Goal: Transaction & Acquisition: Purchase product/service

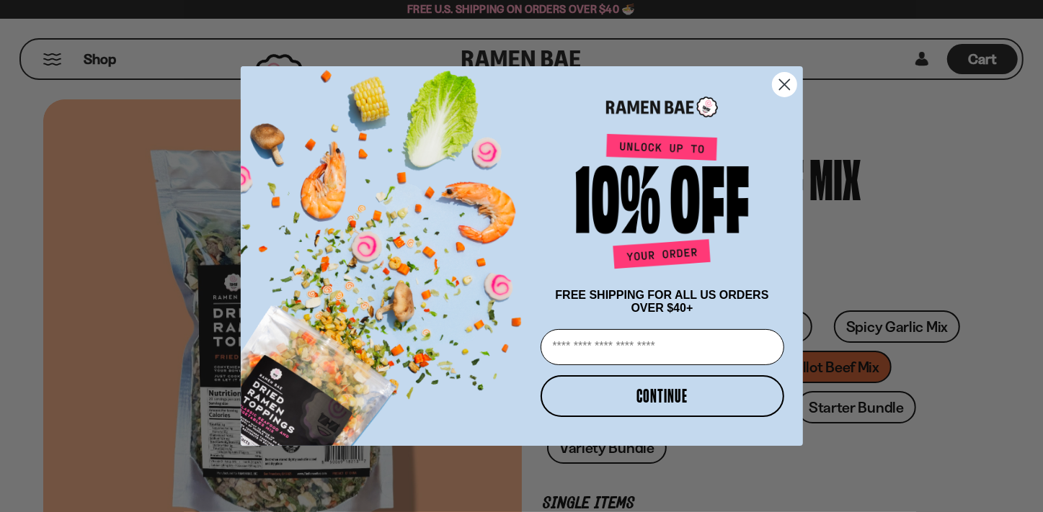
click at [786, 86] on circle "Close dialog" at bounding box center [784, 85] width 24 height 24
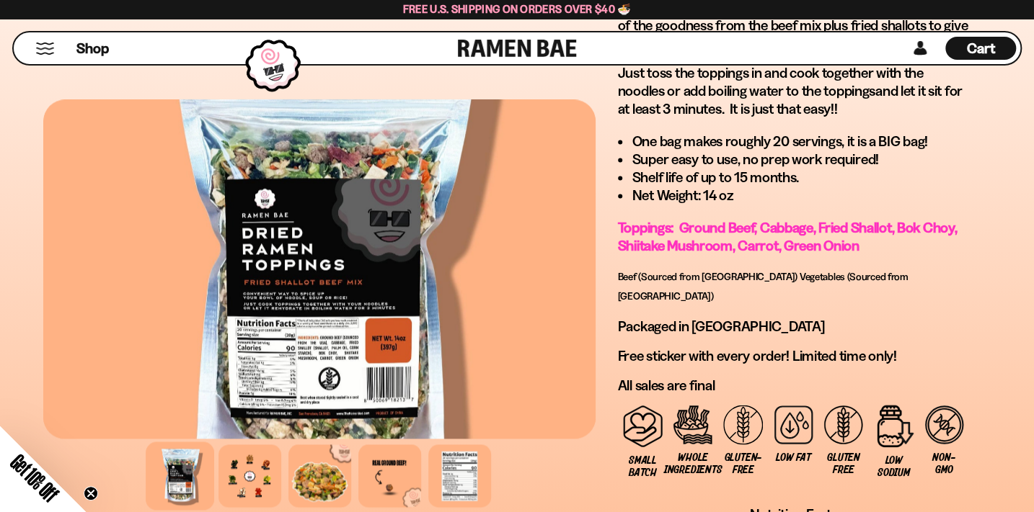
scroll to position [1114, 0]
click at [285, 442] on div at bounding box center [319, 476] width 68 height 68
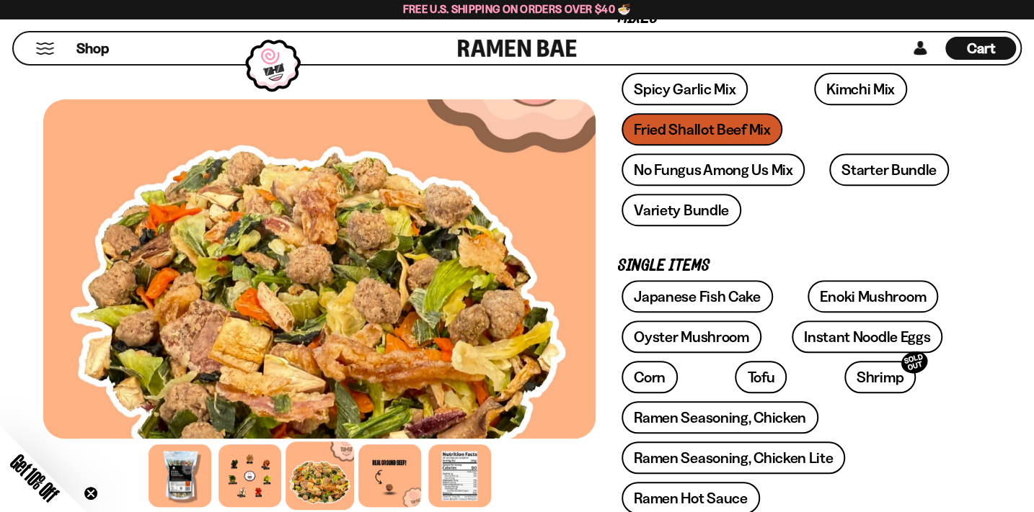
scroll to position [262, 0]
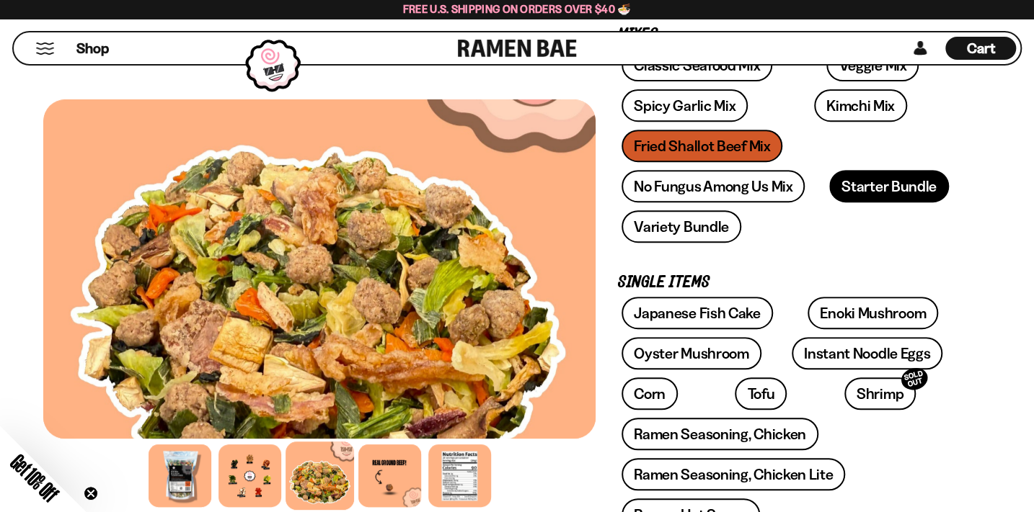
click at [829, 170] on link "Starter Bundle" at bounding box center [889, 186] width 120 height 32
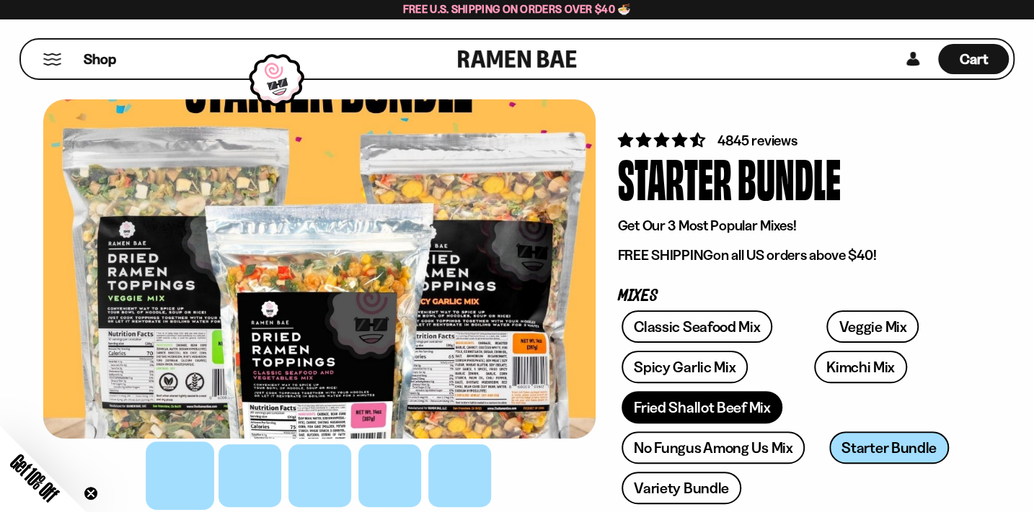
click at [677, 391] on link "Fried Shallot Beef Mix" at bounding box center [701, 407] width 161 height 32
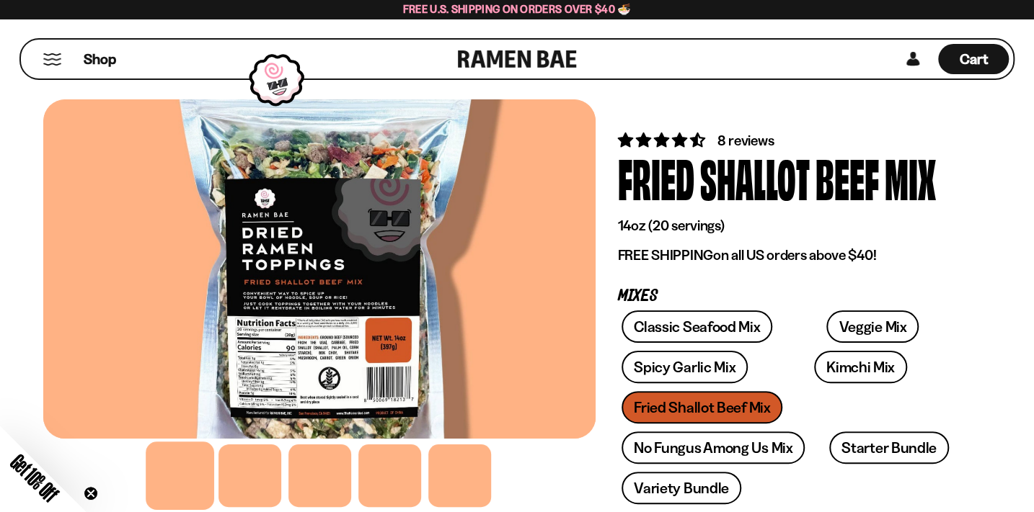
click at [717, 141] on span "8 reviews" at bounding box center [745, 140] width 56 height 17
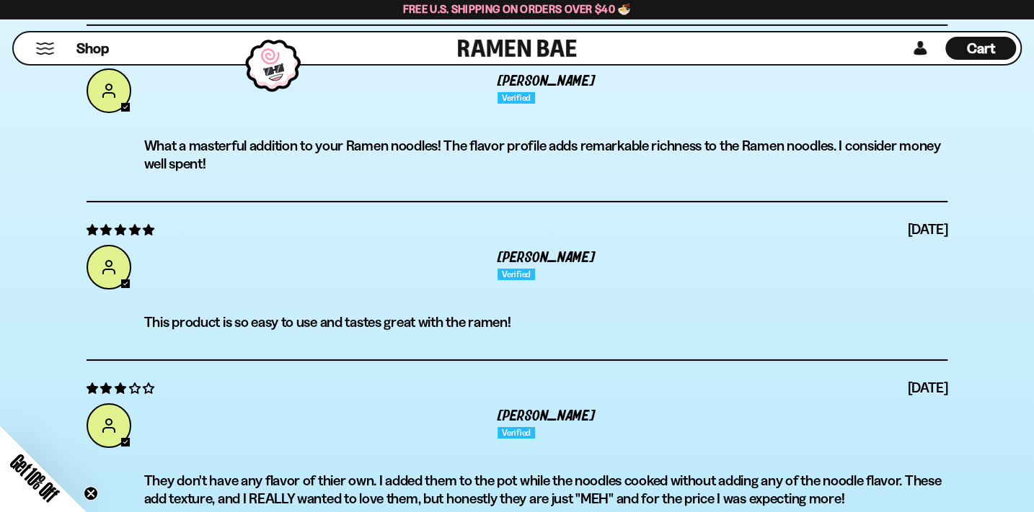
scroll to position [5357, 0]
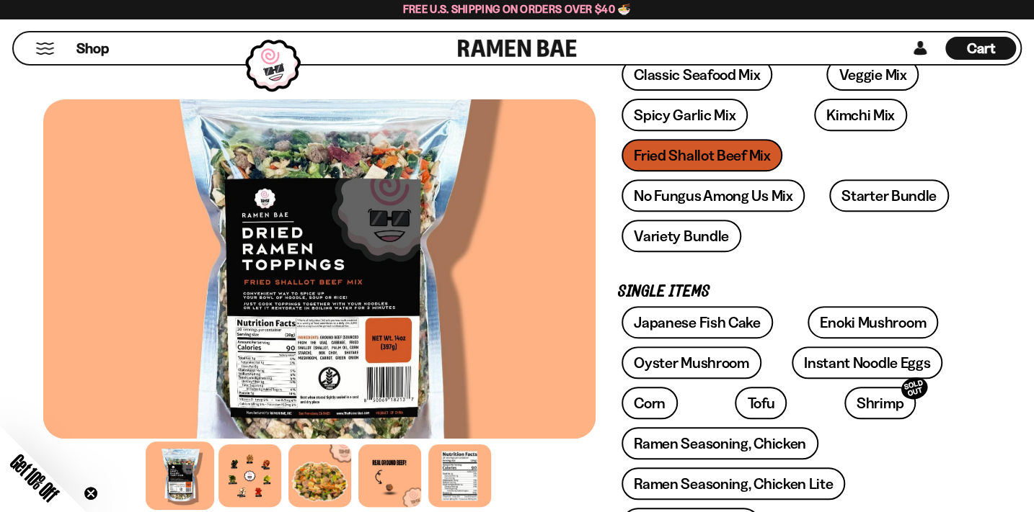
scroll to position [260, 0]
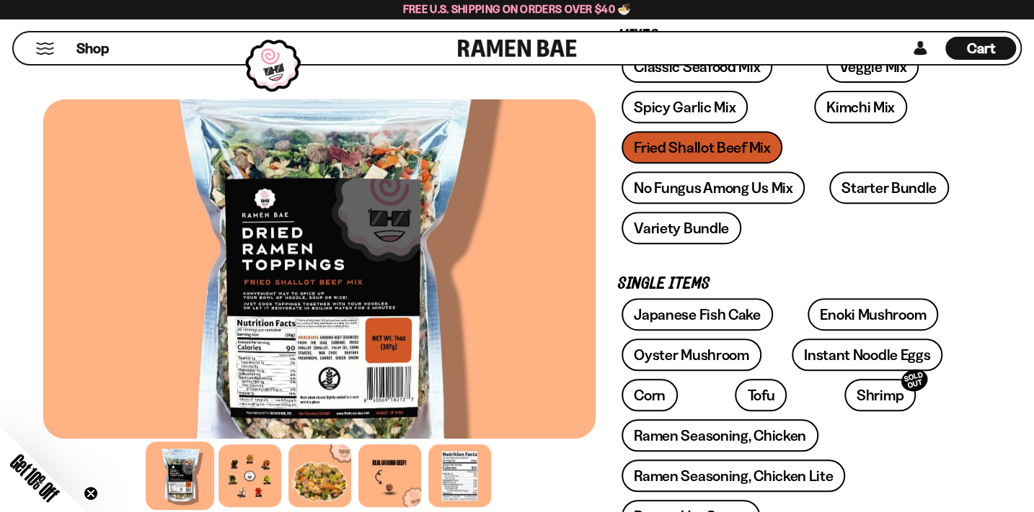
click at [611, 73] on div "Shop Cart D0381C2F-513E-4F90-8A41-6F0A75DCBAAA" at bounding box center [517, 48] width 1034 height 59
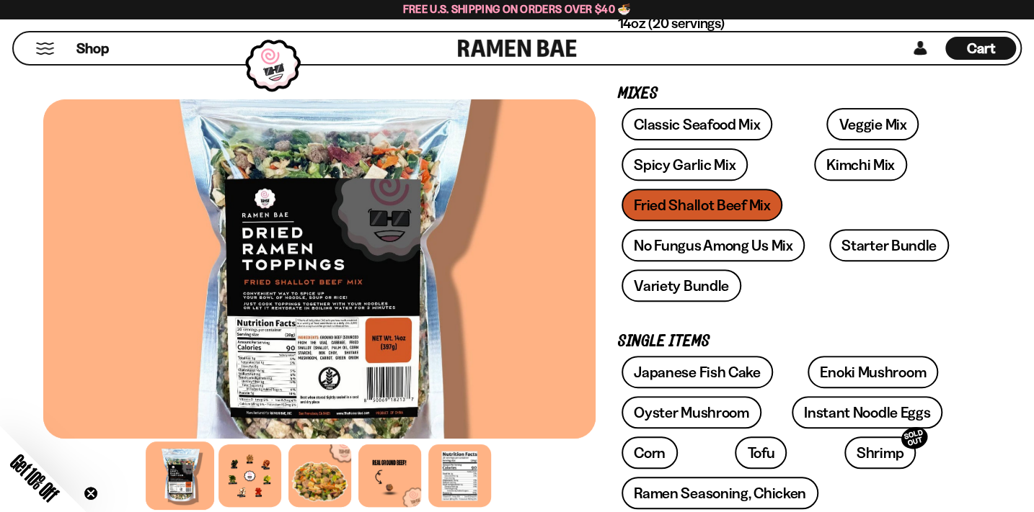
scroll to position [195, 0]
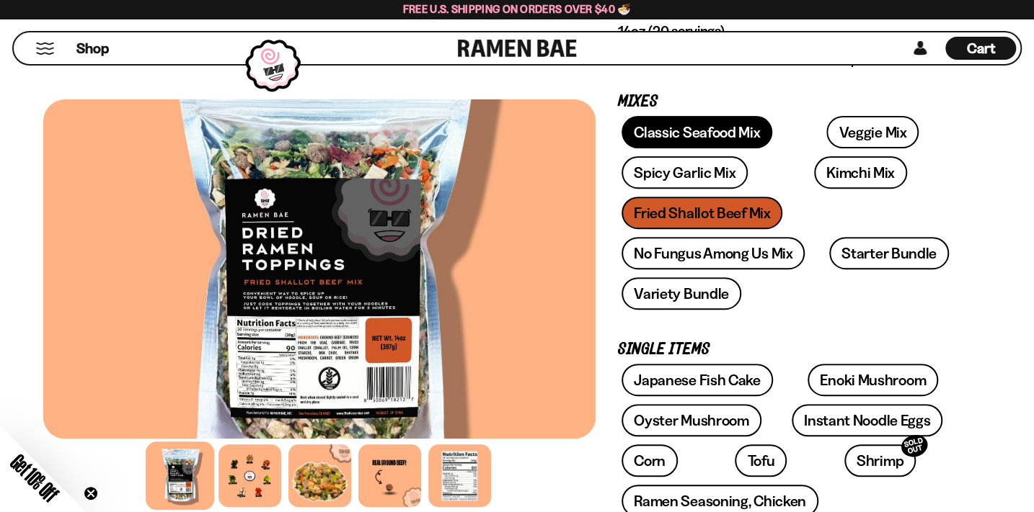
click at [621, 135] on link "Classic Seafood Mix" at bounding box center [696, 132] width 151 height 32
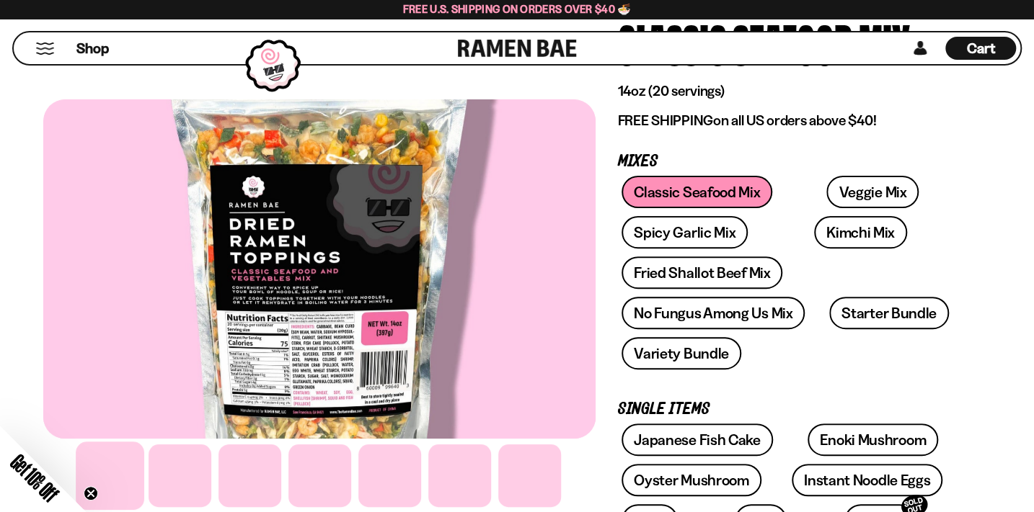
scroll to position [130, 0]
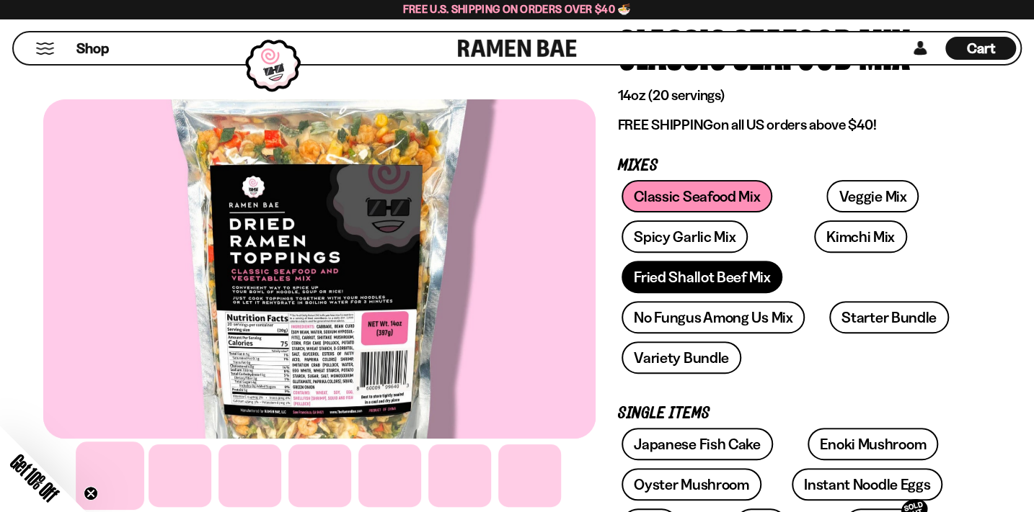
click at [734, 261] on link "Fried Shallot Beef Mix" at bounding box center [701, 277] width 161 height 32
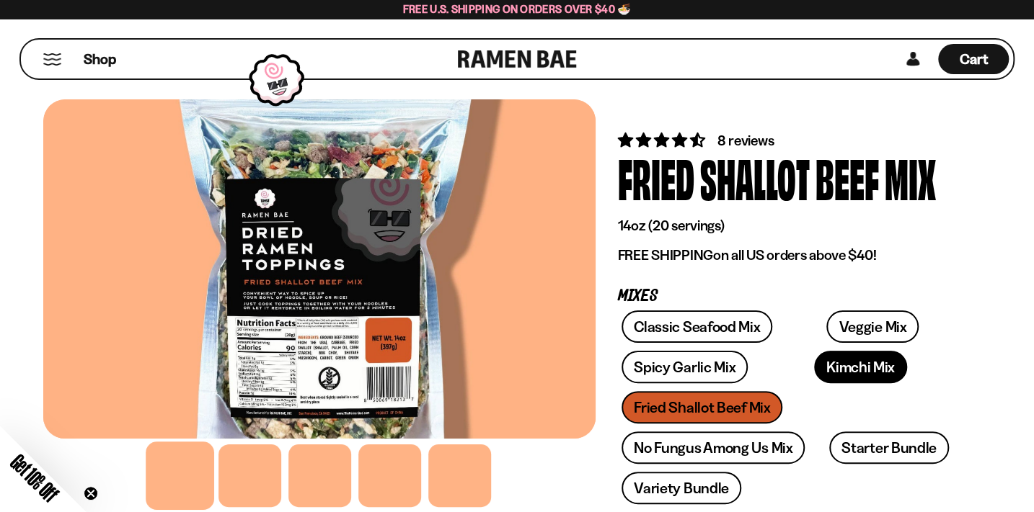
click at [814, 375] on link "Kimchi Mix" at bounding box center [860, 367] width 93 height 32
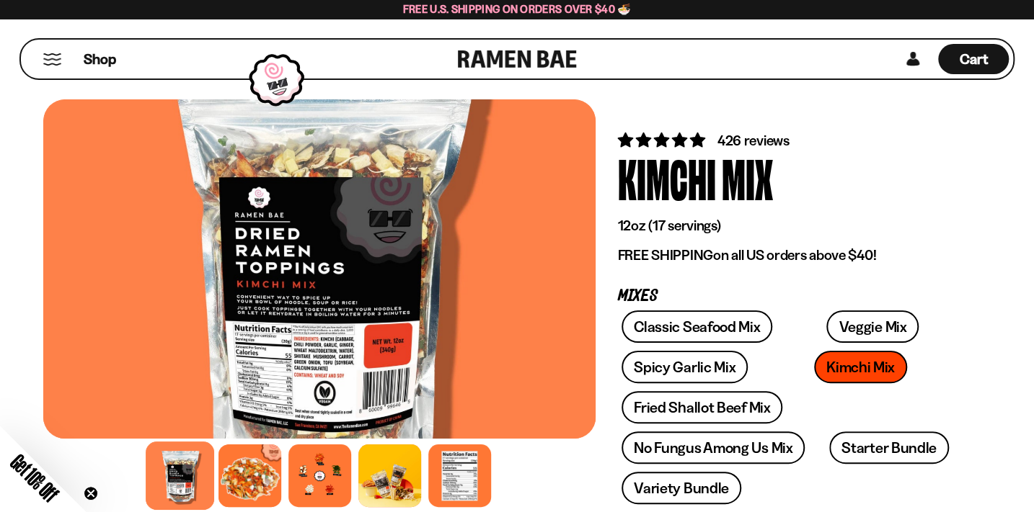
click at [717, 137] on span "426 reviews" at bounding box center [753, 140] width 72 height 17
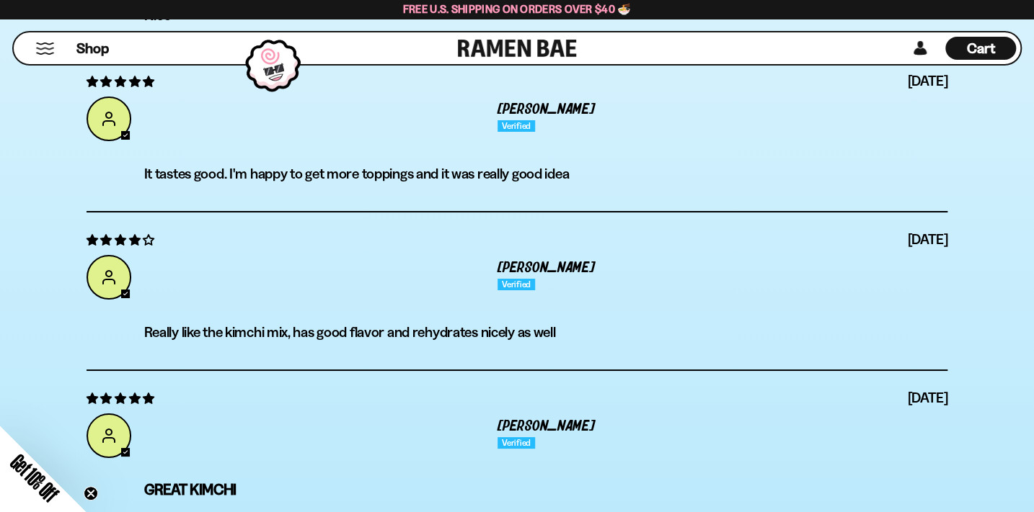
scroll to position [5598, 0]
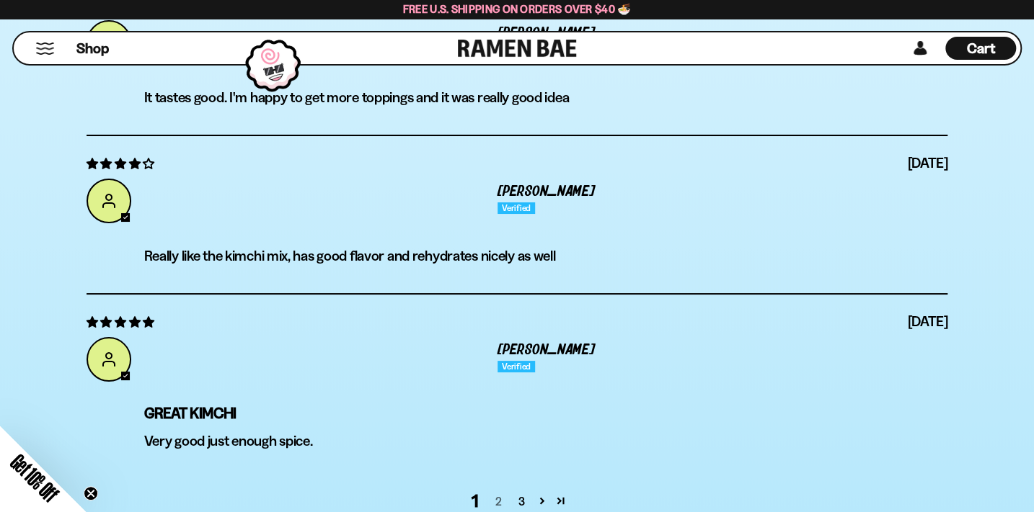
click at [496, 493] on link "2" at bounding box center [498, 501] width 23 height 17
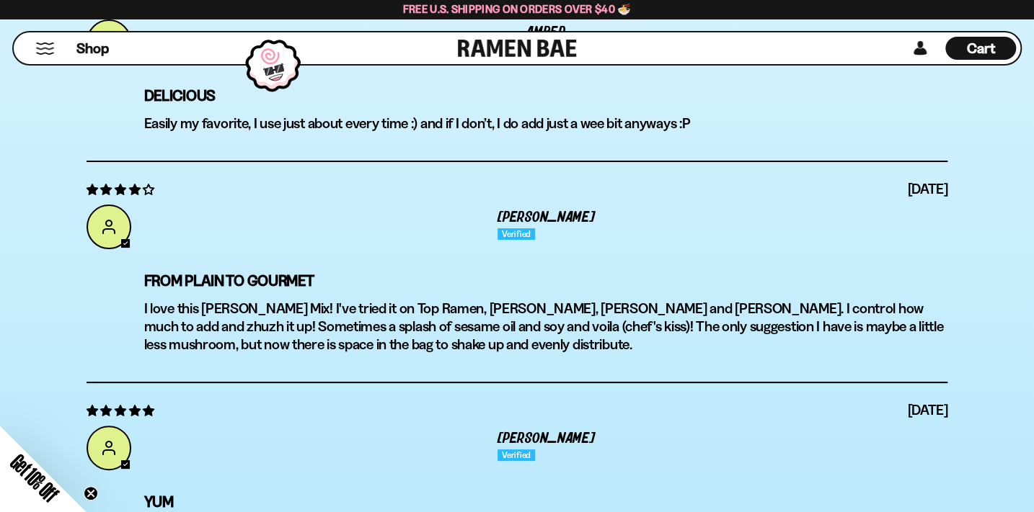
scroll to position [5621, 0]
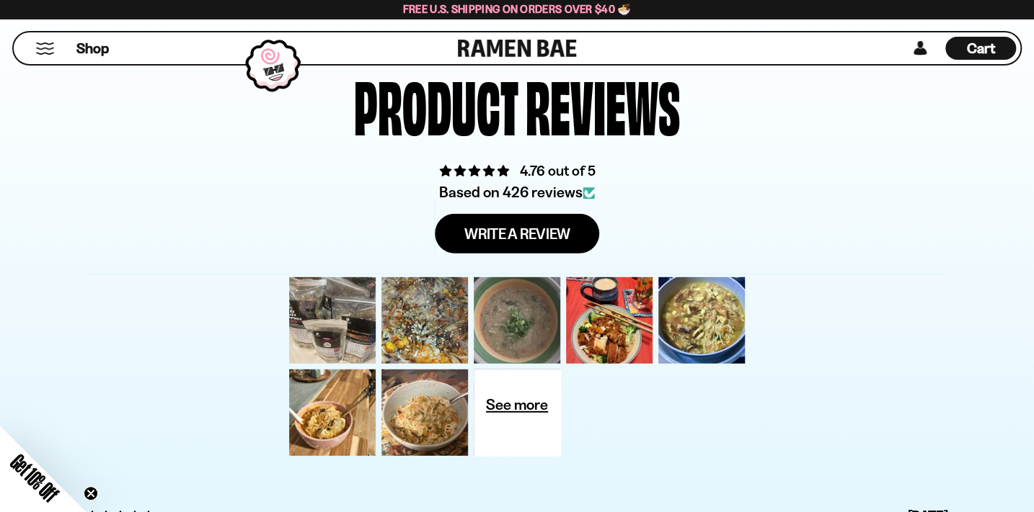
scroll to position [4769, 0]
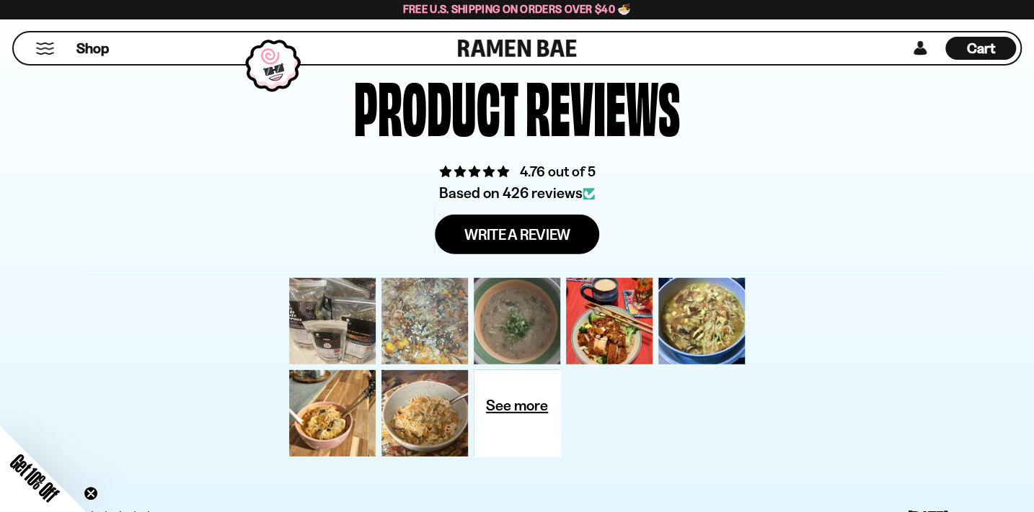
click at [407, 275] on div at bounding box center [424, 321] width 92 height 92
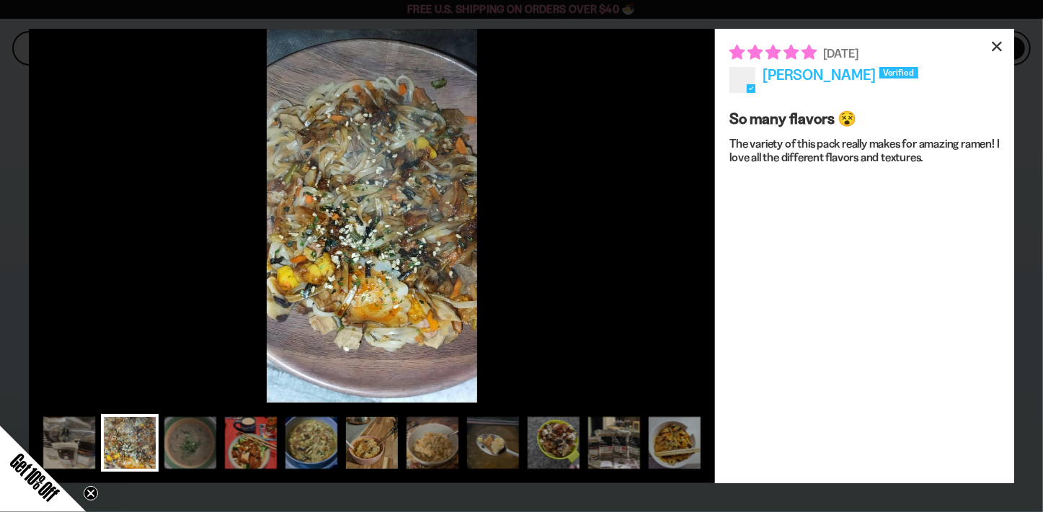
click at [996, 50] on div "×" at bounding box center [997, 46] width 35 height 35
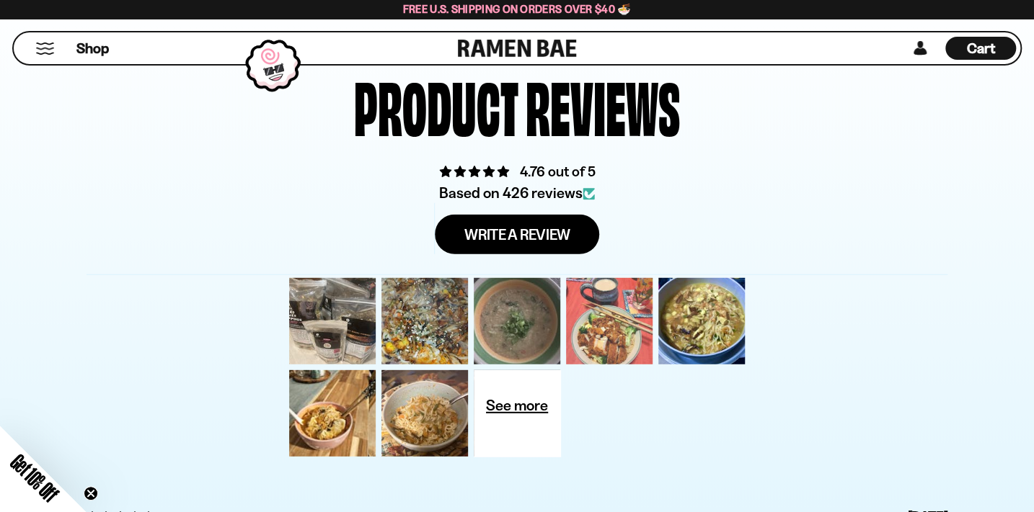
click at [596, 275] on div at bounding box center [609, 321] width 92 height 92
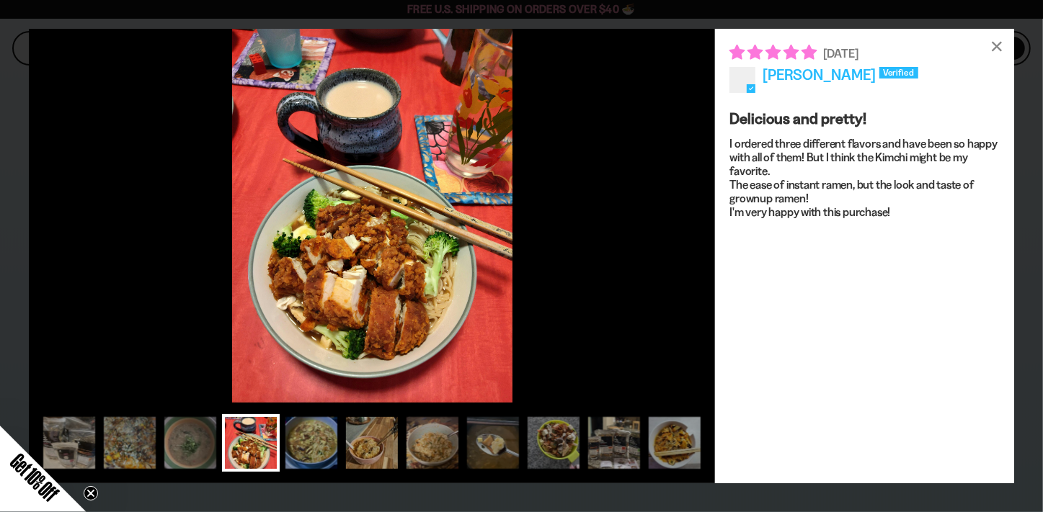
drag, startPoint x: 997, startPoint y: 44, endPoint x: 987, endPoint y: 49, distance: 11.3
click at [995, 45] on div "×" at bounding box center [997, 46] width 35 height 35
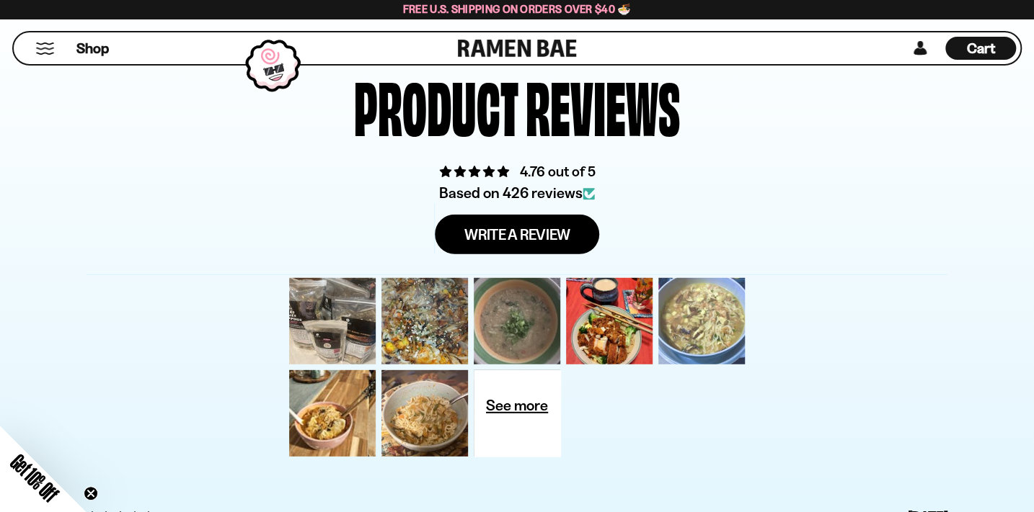
click at [714, 275] on div at bounding box center [701, 321] width 92 height 92
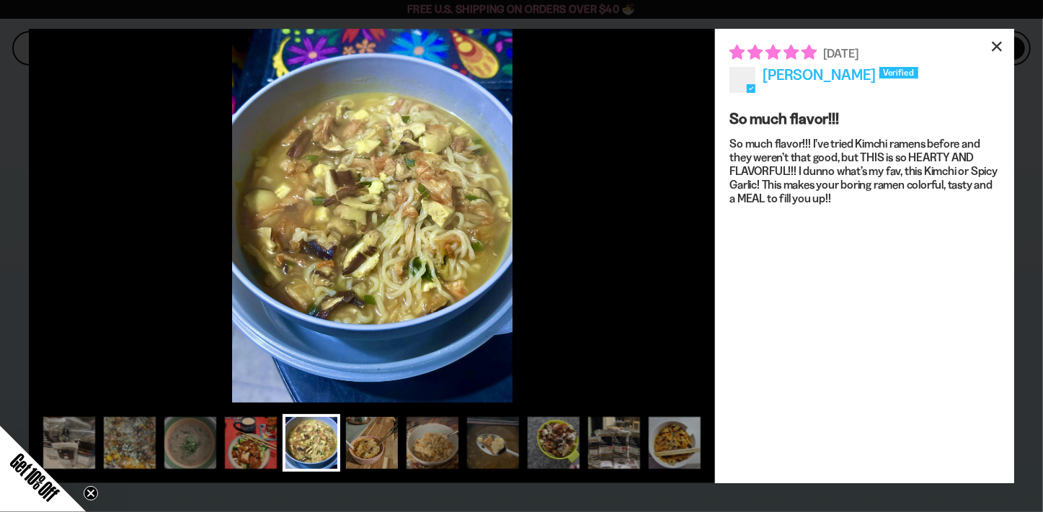
click at [993, 43] on div "×" at bounding box center [997, 46] width 35 height 35
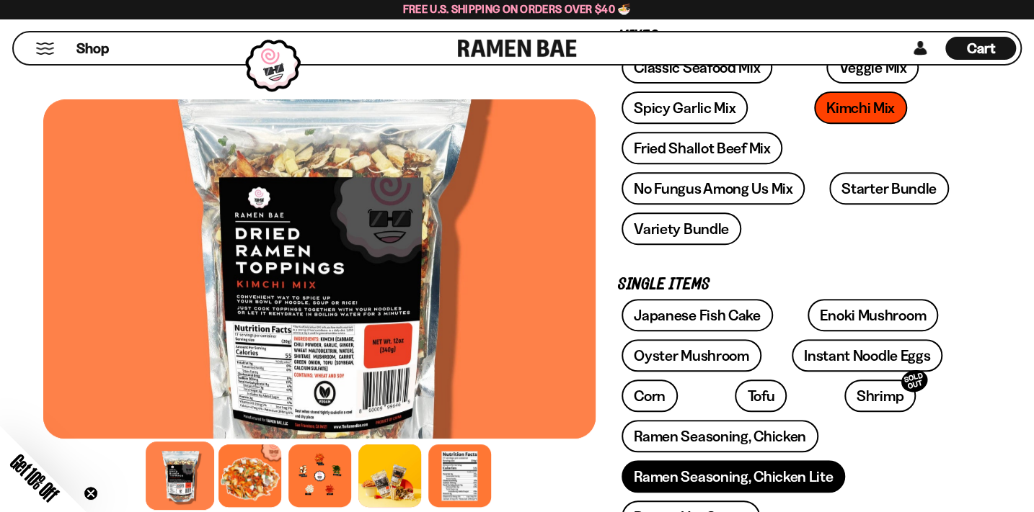
scroll to position [182, 0]
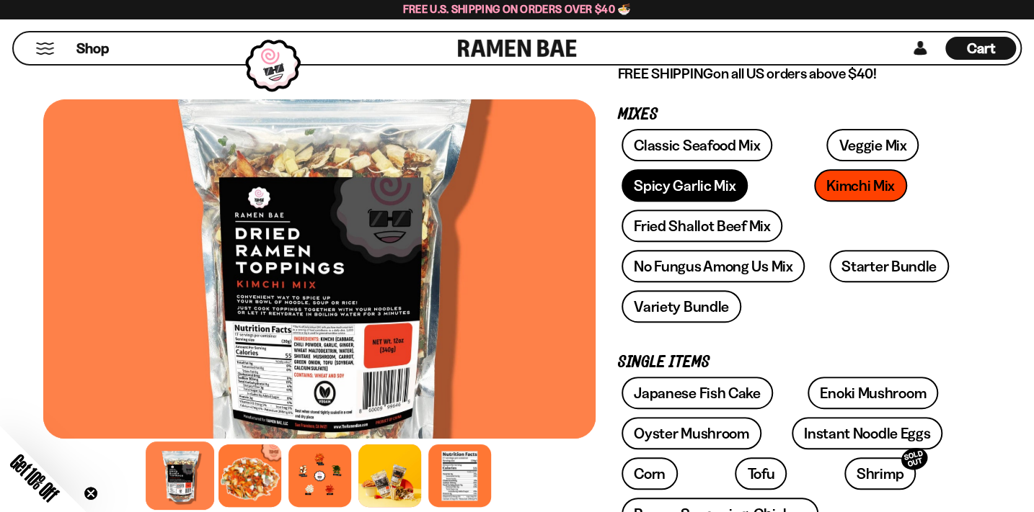
click at [747, 169] on link "Spicy Garlic Mix" at bounding box center [684, 185] width 126 height 32
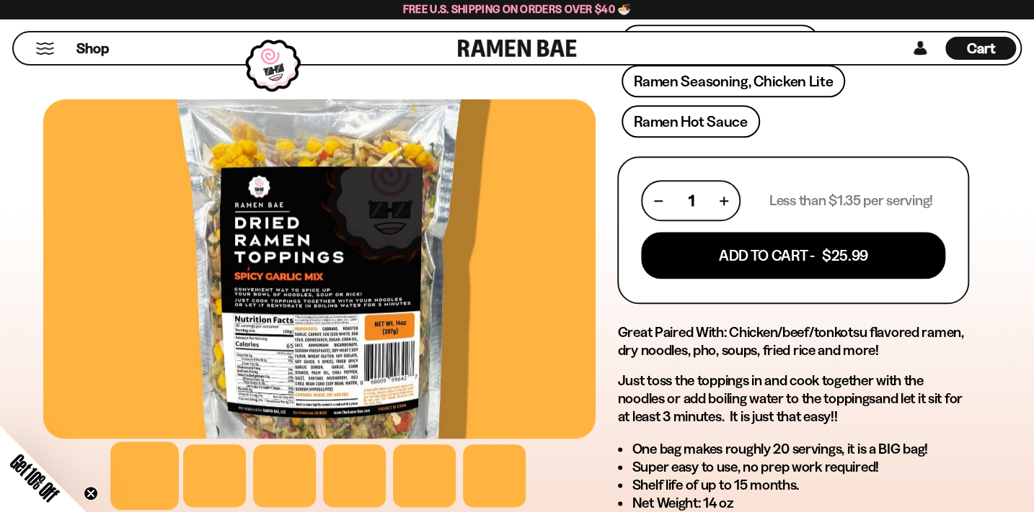
scroll to position [196, 0]
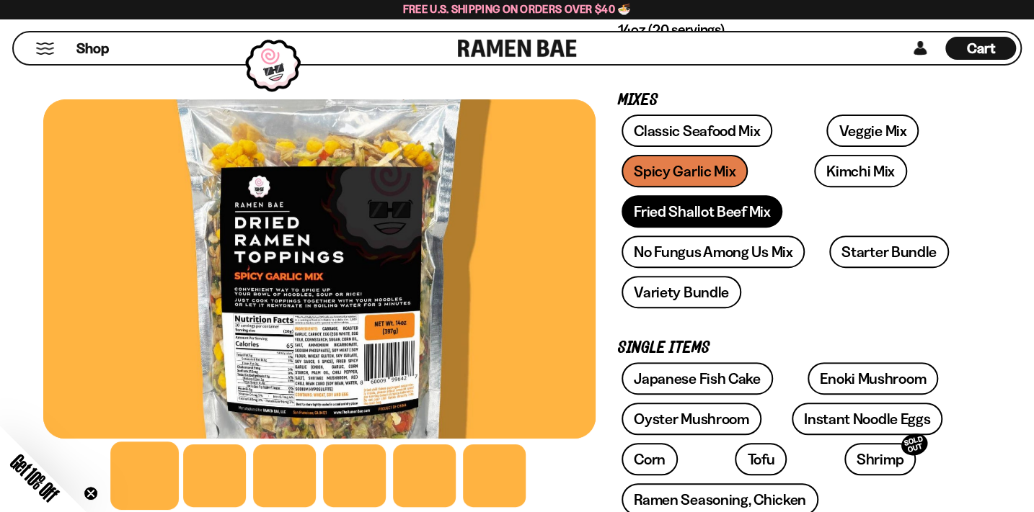
click at [698, 195] on link "Fried Shallot Beef Mix" at bounding box center [701, 211] width 161 height 32
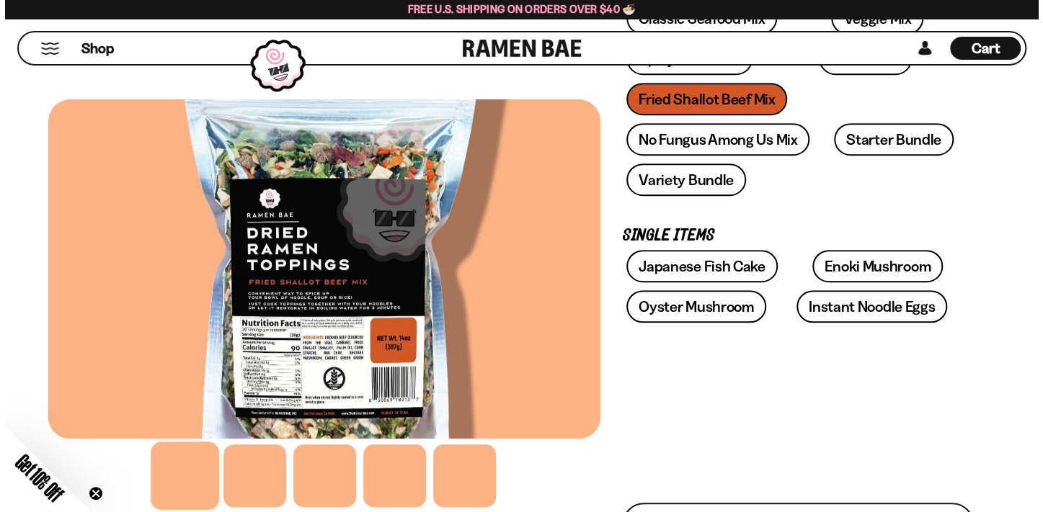
scroll to position [524, 0]
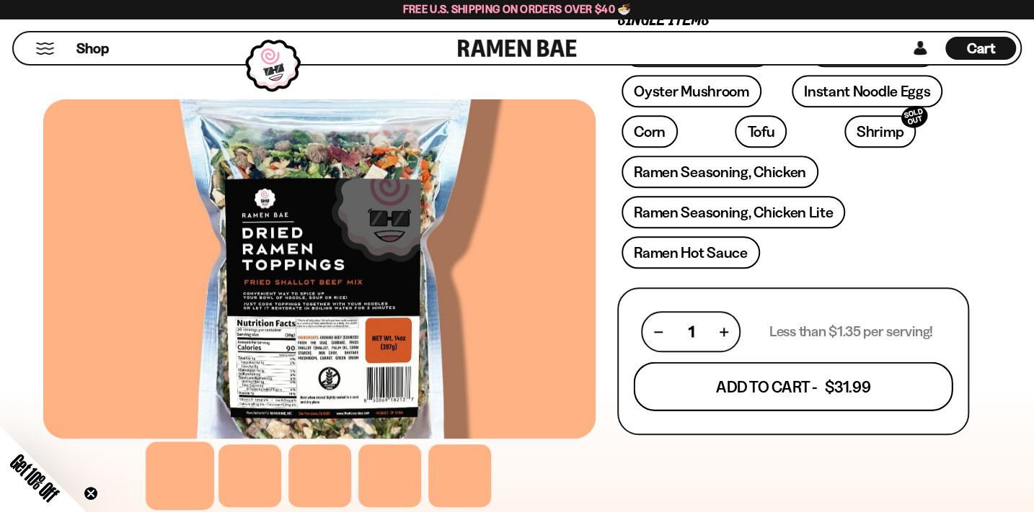
click at [815, 363] on button "Add To Cart - $31.99" at bounding box center [793, 387] width 319 height 49
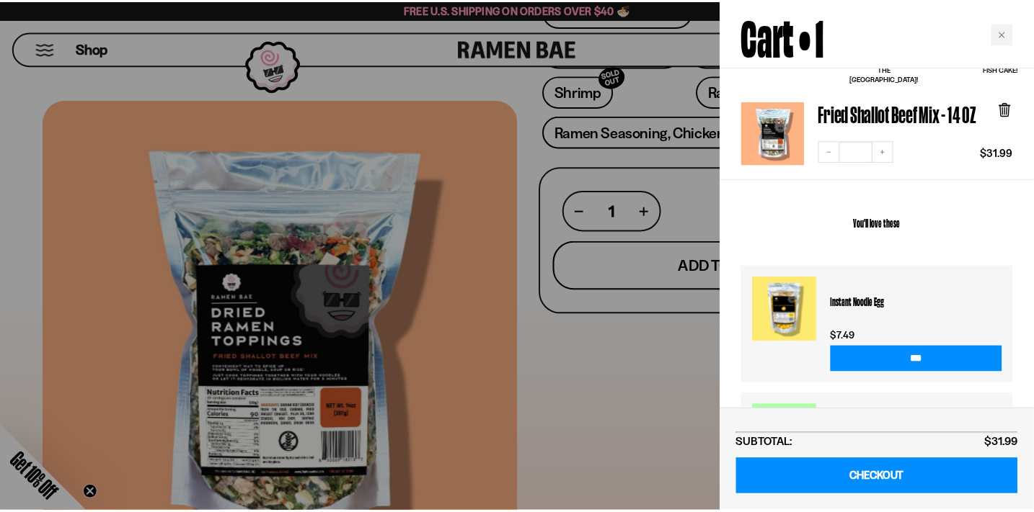
scroll to position [0, 0]
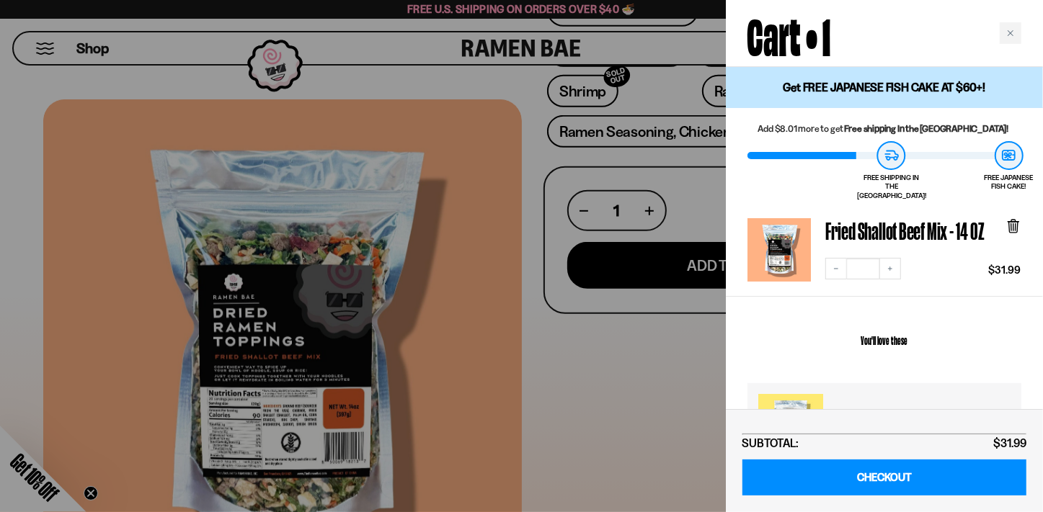
click at [662, 402] on div at bounding box center [521, 256] width 1043 height 512
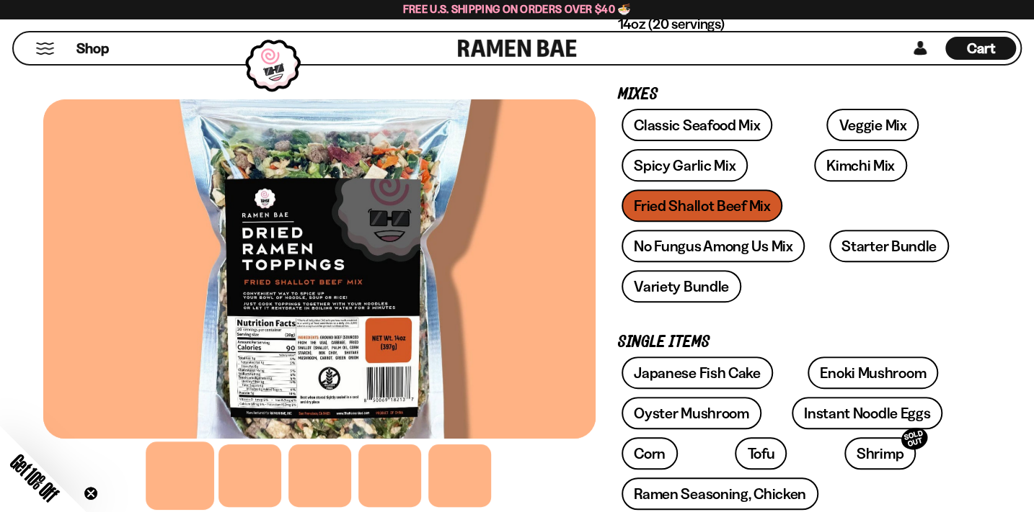
scroll to position [196, 0]
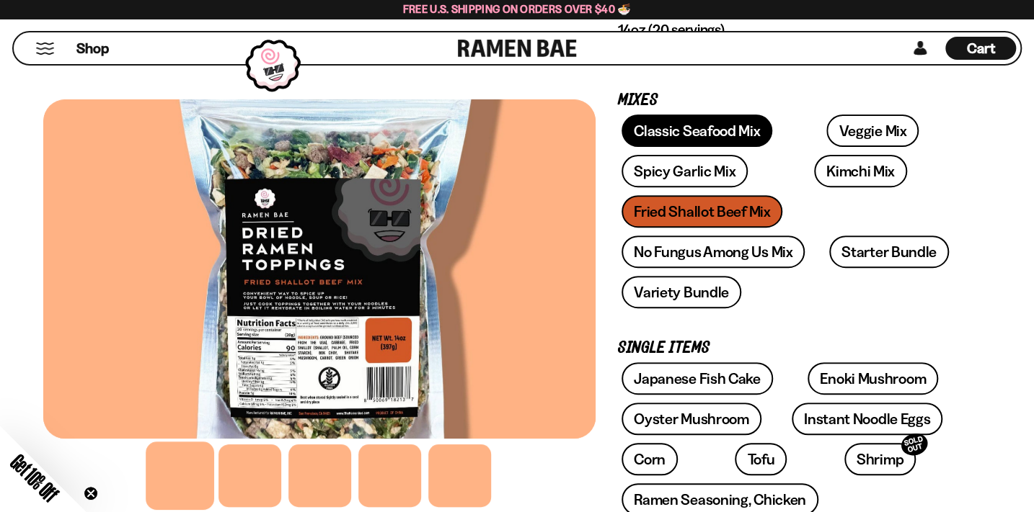
click at [655, 137] on link "Classic Seafood Mix" at bounding box center [696, 131] width 151 height 32
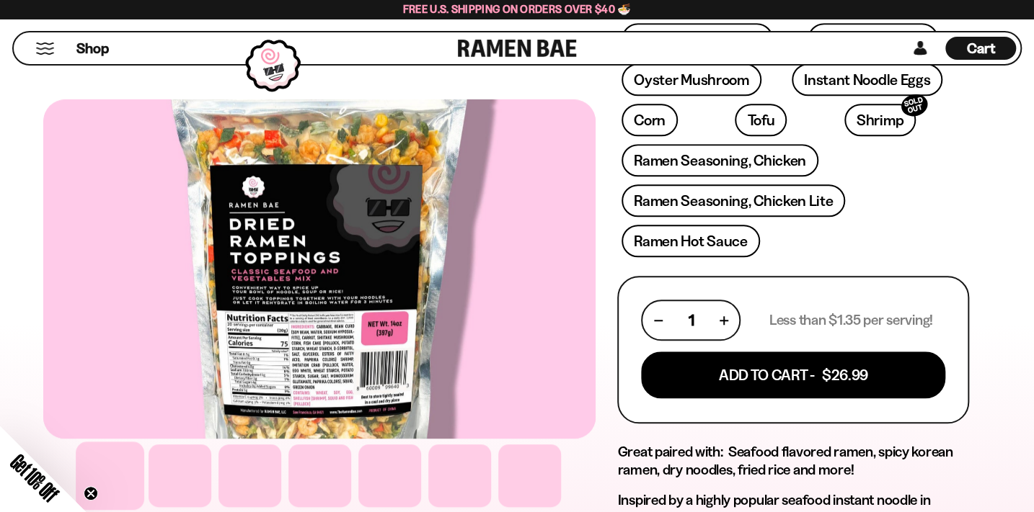
scroll to position [524, 0]
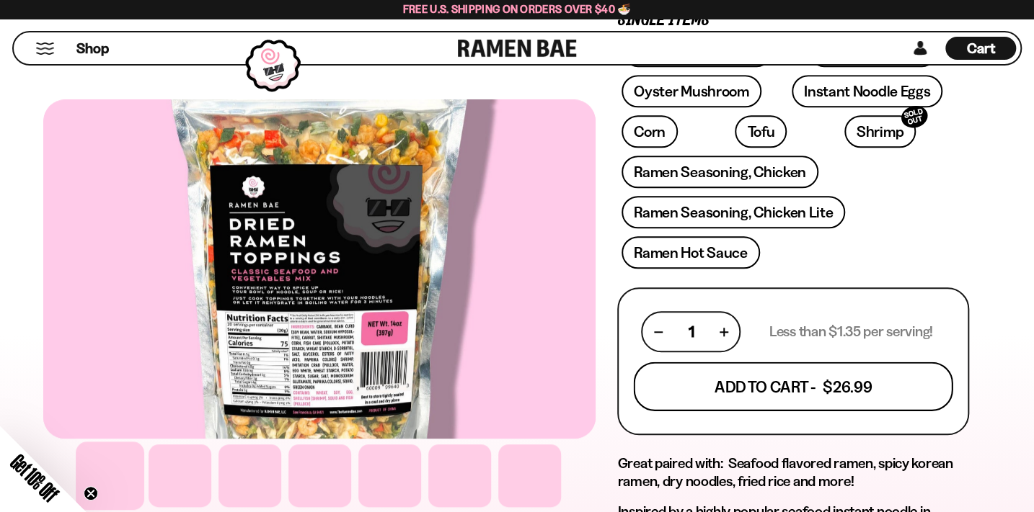
click at [711, 363] on button "Add To Cart - $26.99" at bounding box center [793, 387] width 319 height 49
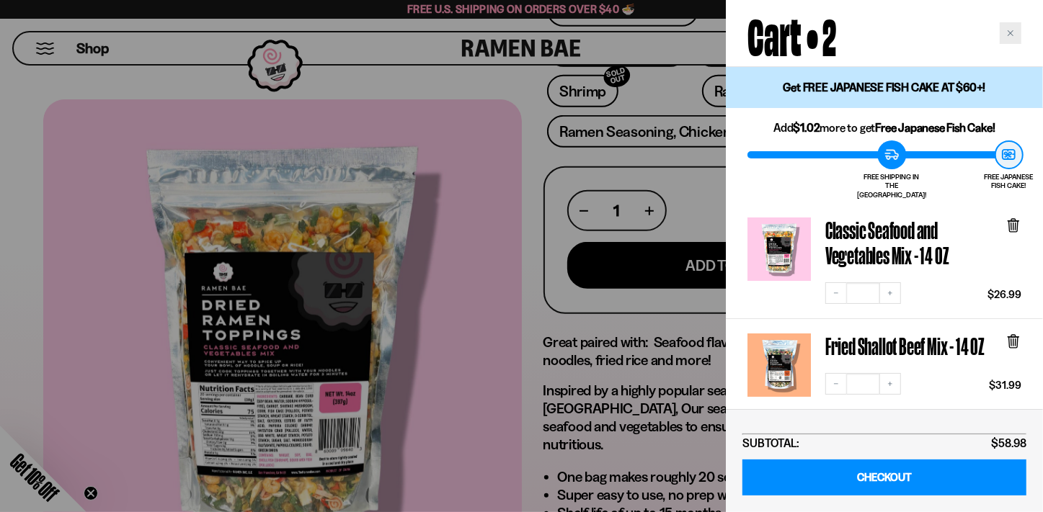
click at [1008, 32] on icon "Close cart" at bounding box center [1010, 33] width 7 height 7
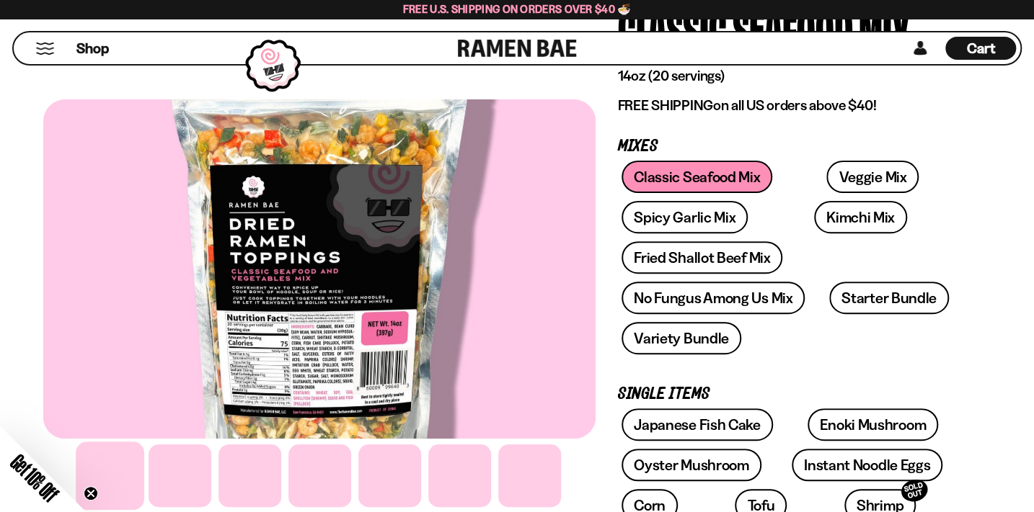
scroll to position [0, 0]
